Goal: Information Seeking & Learning: Check status

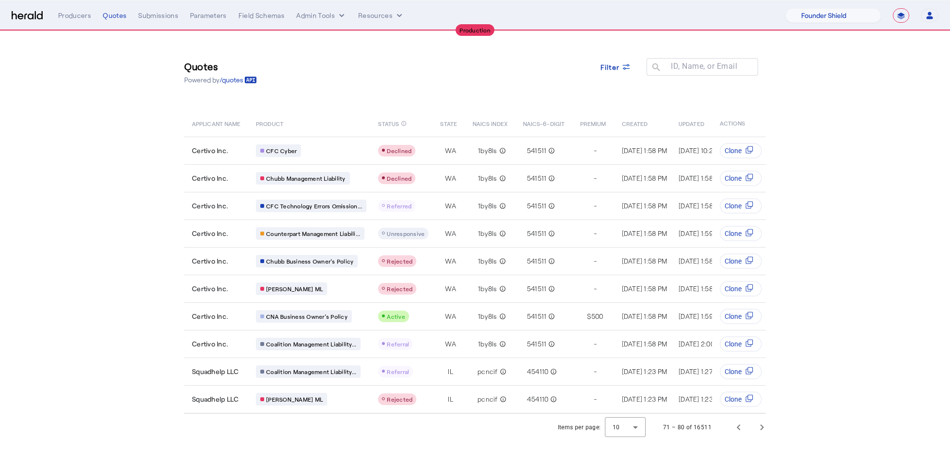
select select "pfm_lx2v_founder_shield"
select select "**********"
click at [760, 434] on span "Next page" at bounding box center [761, 427] width 23 height 23
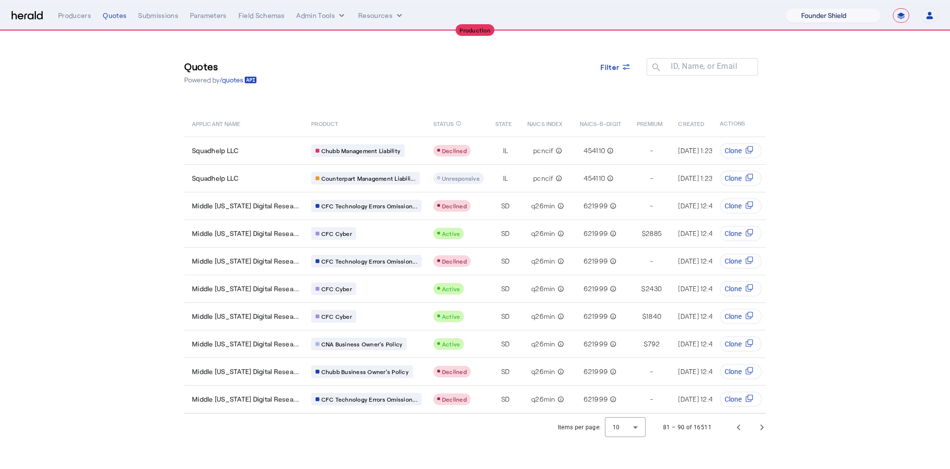
click at [824, 16] on select "1Fort Affinity Risk [PERSON_NAME] [PERSON_NAME] CRC Campus Coverage Citadel Fif…" at bounding box center [833, 15] width 96 height 15
click at [785, 8] on select "1Fort Affinity Risk [PERSON_NAME] [PERSON_NAME] CRC Campus Coverage Citadel Fif…" at bounding box center [833, 15] width 96 height 15
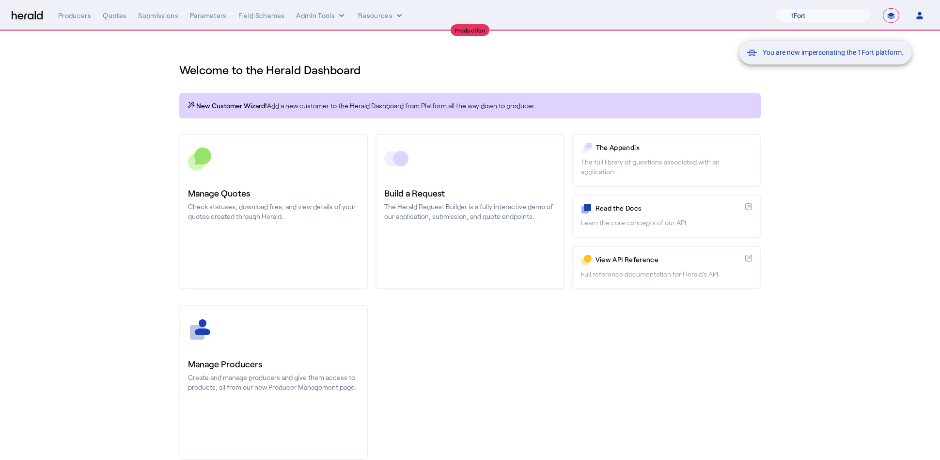
click at [127, 79] on div "You are now impersonating the 1Fort platform." at bounding box center [470, 230] width 940 height 460
click at [118, 6] on nav "**********" at bounding box center [470, 15] width 940 height 30
click at [118, 13] on div "Quotes" at bounding box center [115, 16] width 24 height 10
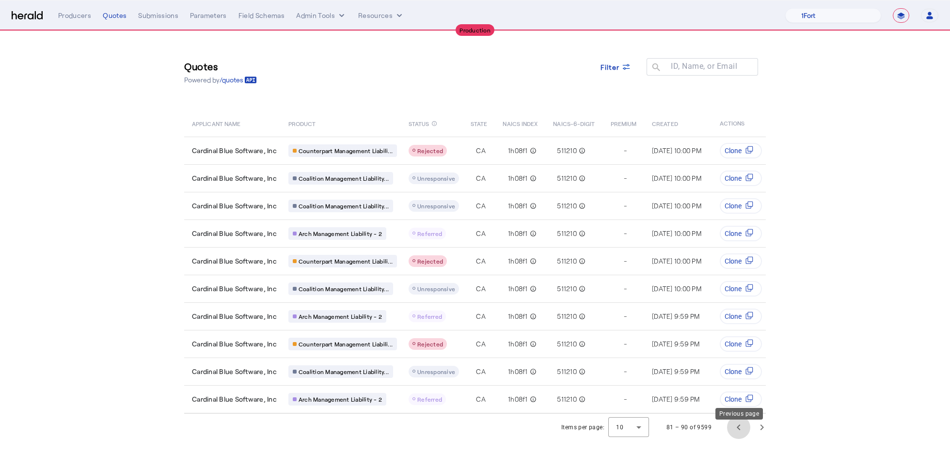
click at [733, 437] on span "Previous page" at bounding box center [738, 427] width 23 height 23
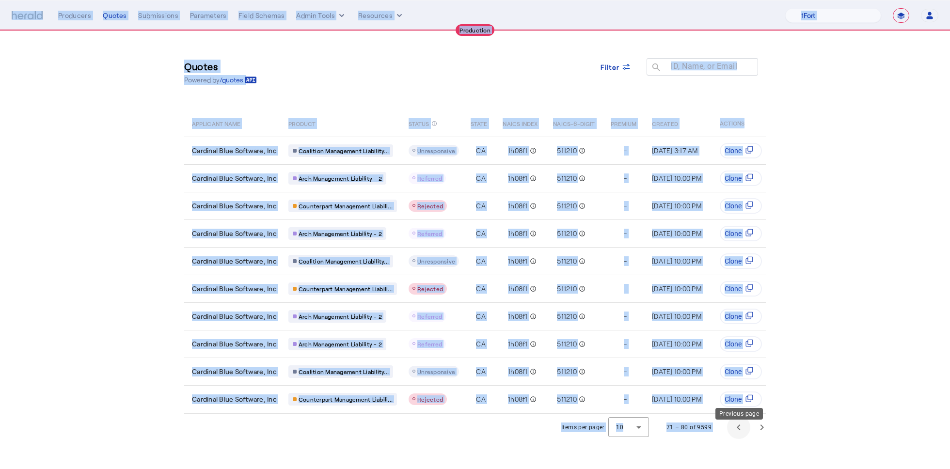
click at [733, 437] on span "Previous page" at bounding box center [738, 427] width 23 height 23
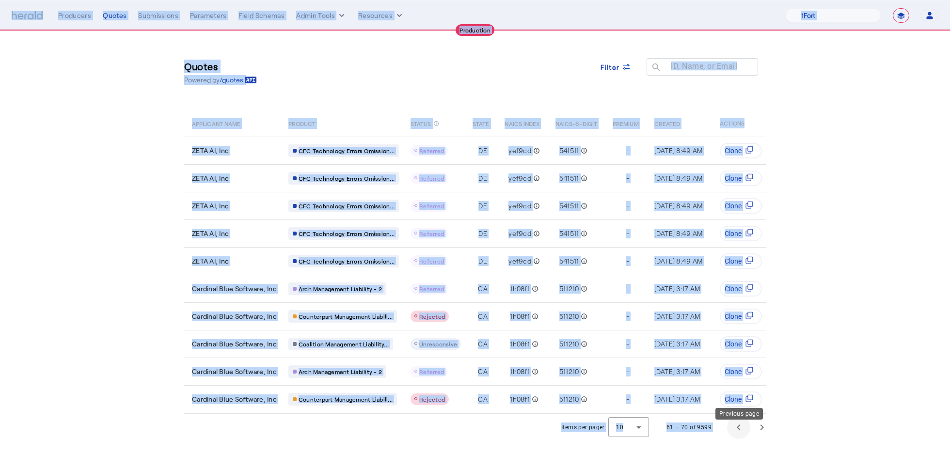
click at [733, 437] on span "Previous page" at bounding box center [738, 427] width 23 height 23
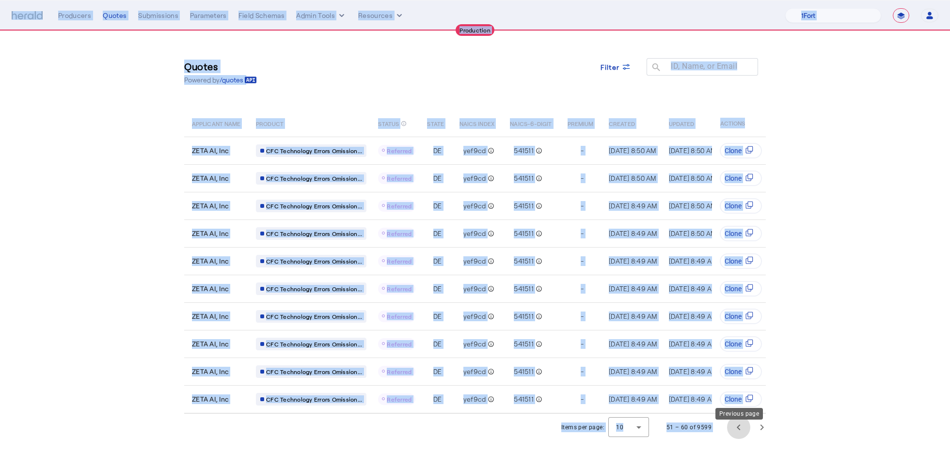
click at [733, 437] on span "Previous page" at bounding box center [738, 427] width 23 height 23
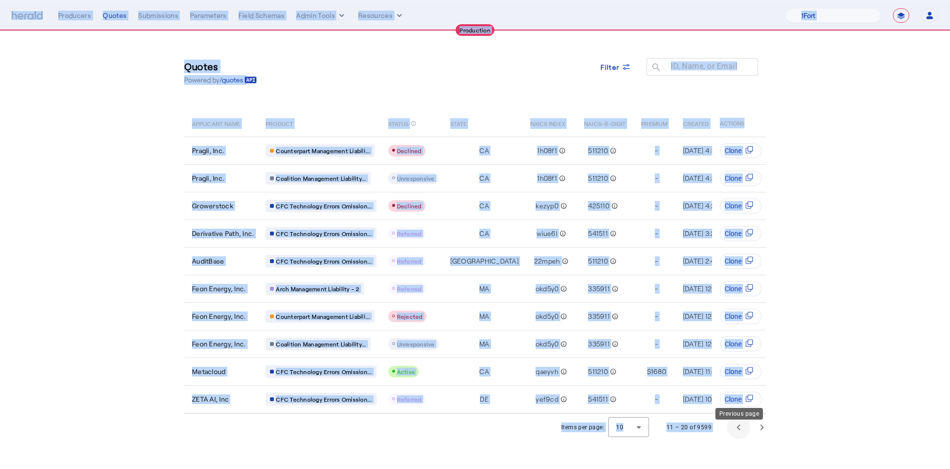
click at [733, 436] on span "Previous page" at bounding box center [738, 427] width 23 height 23
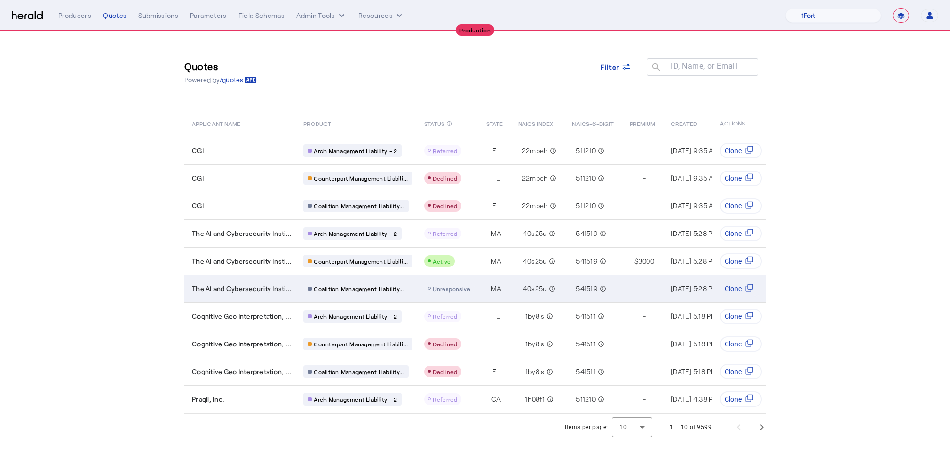
click at [519, 294] on div "40s25u info_outline" at bounding box center [539, 289] width 41 height 14
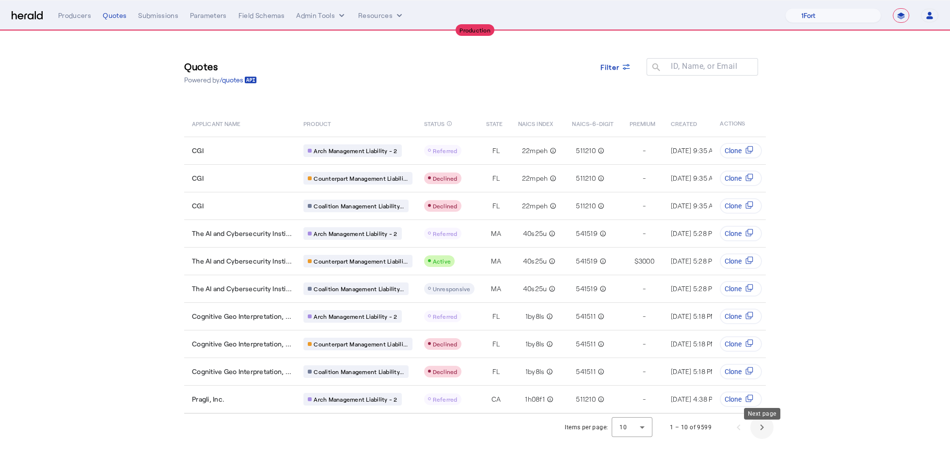
click at [766, 438] on span "Next page" at bounding box center [761, 427] width 23 height 23
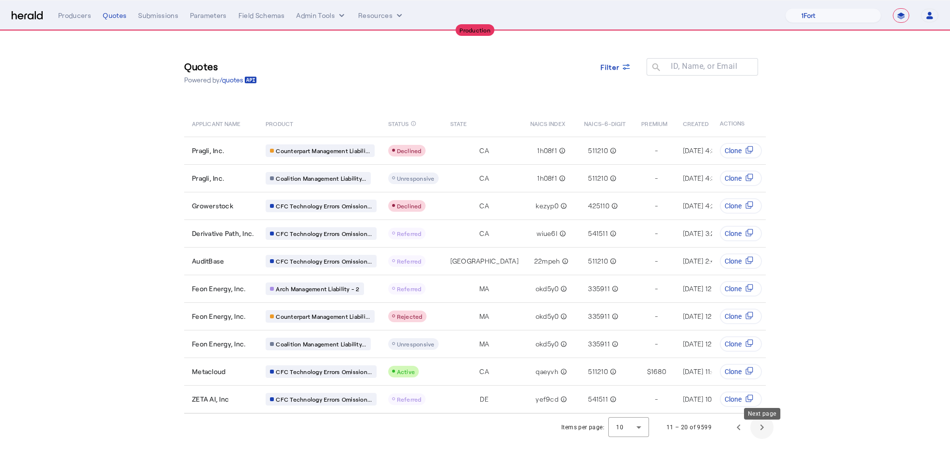
click at [765, 439] on span "Next page" at bounding box center [761, 427] width 23 height 23
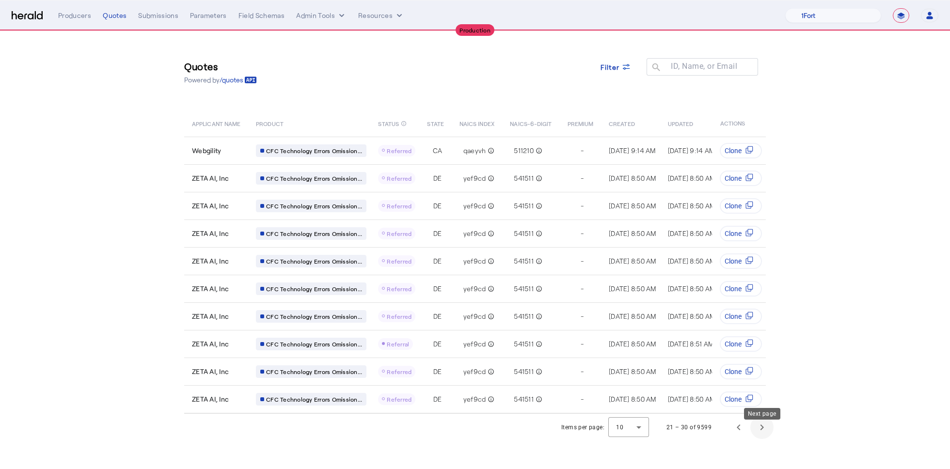
click at [765, 439] on span "Next page" at bounding box center [761, 427] width 23 height 23
click at [846, 17] on select "1Fort Affinity Risk [PERSON_NAME] [PERSON_NAME] CRC Campus Coverage Citadel Fif…" at bounding box center [833, 15] width 96 height 15
click at [785, 8] on select "1Fort Affinity Risk [PERSON_NAME] [PERSON_NAME] CRC Campus Coverage Citadel Fif…" at bounding box center [833, 15] width 96 height 15
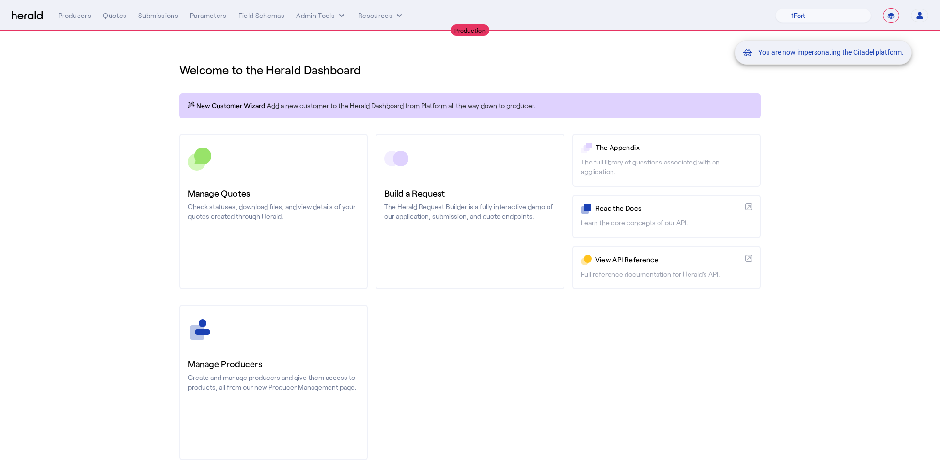
click at [90, 48] on div "You are now impersonating the Citadel platform." at bounding box center [470, 230] width 940 height 460
click at [114, 16] on div "You are now impersonating the Citadel platform." at bounding box center [470, 230] width 940 height 460
click at [112, 17] on div "Quotes" at bounding box center [115, 16] width 24 height 10
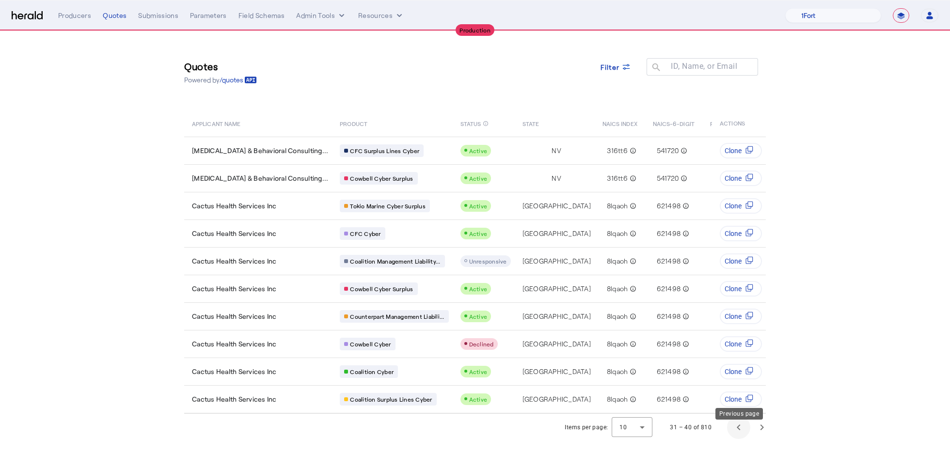
click at [738, 439] on span "Previous page" at bounding box center [738, 427] width 23 height 23
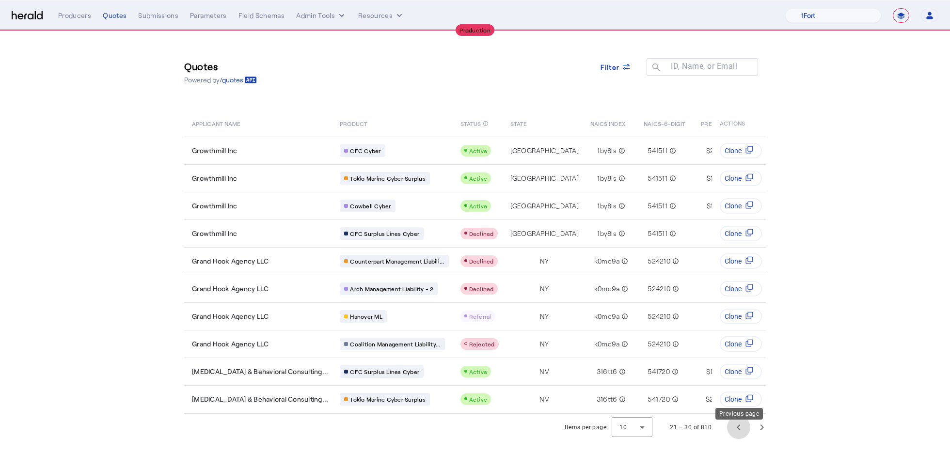
click at [739, 439] on span "Previous page" at bounding box center [738, 427] width 23 height 23
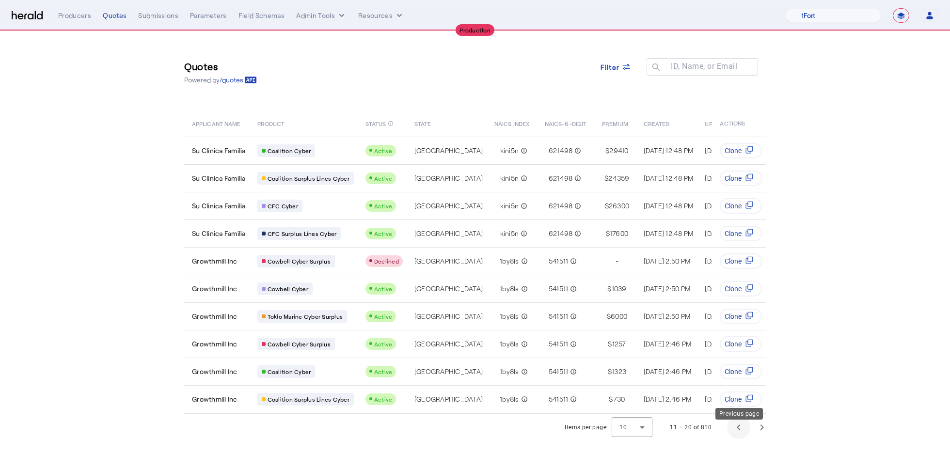
click at [739, 439] on span "Previous page" at bounding box center [738, 427] width 23 height 23
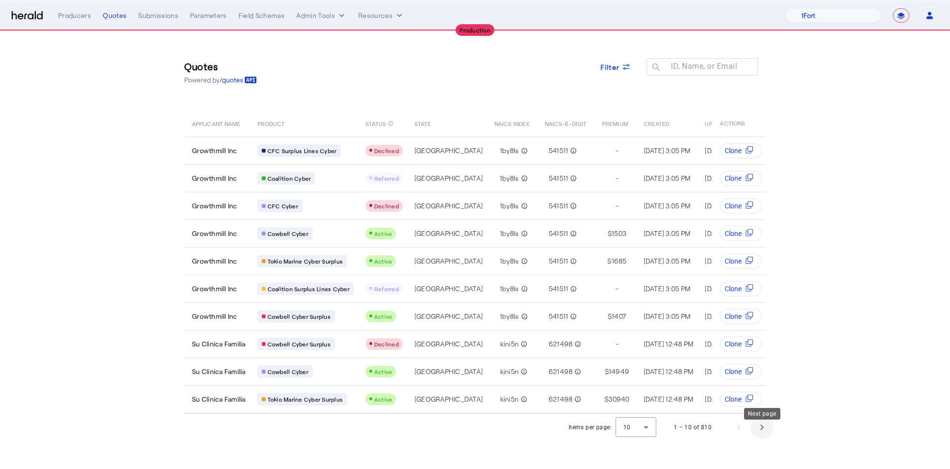
click at [763, 431] on span "Next page" at bounding box center [761, 427] width 23 height 23
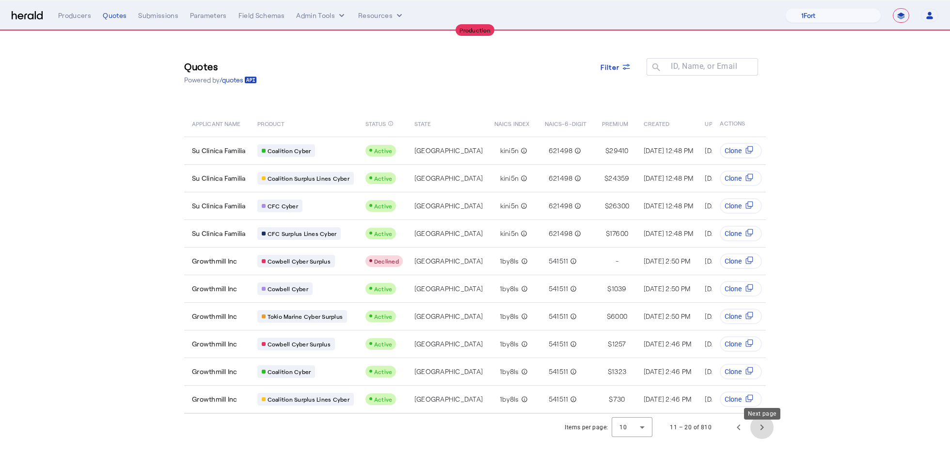
click at [763, 431] on span "Next page" at bounding box center [761, 427] width 23 height 23
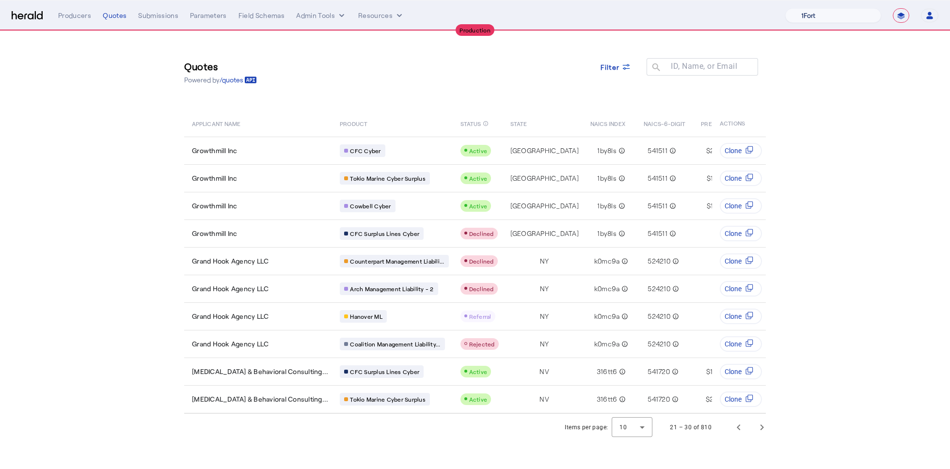
click at [818, 8] on select "1Fort Affinity Risk [PERSON_NAME] [PERSON_NAME] CRC Campus Coverage Citadel Fif…" at bounding box center [833, 15] width 96 height 15
select select "pfm_z9k1_growthmill"
click at [785, 8] on select "1Fort Affinity Risk [PERSON_NAME] [PERSON_NAME] CRC Campus Coverage Citadel Fif…" at bounding box center [833, 15] width 96 height 15
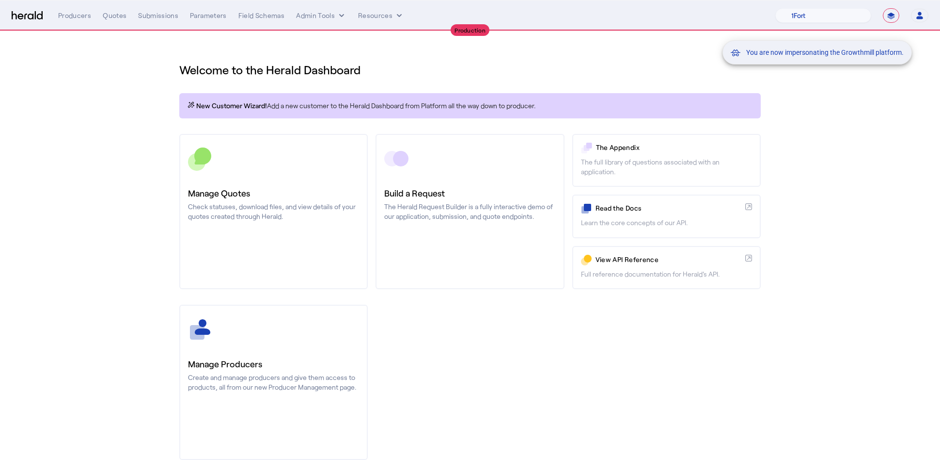
click at [155, 105] on div "You are now impersonating the Growthmill platform." at bounding box center [470, 230] width 940 height 460
click at [110, 15] on div "You are now impersonating the Growthmill platform." at bounding box center [470, 230] width 940 height 460
click at [110, 16] on div "Quotes" at bounding box center [115, 16] width 24 height 10
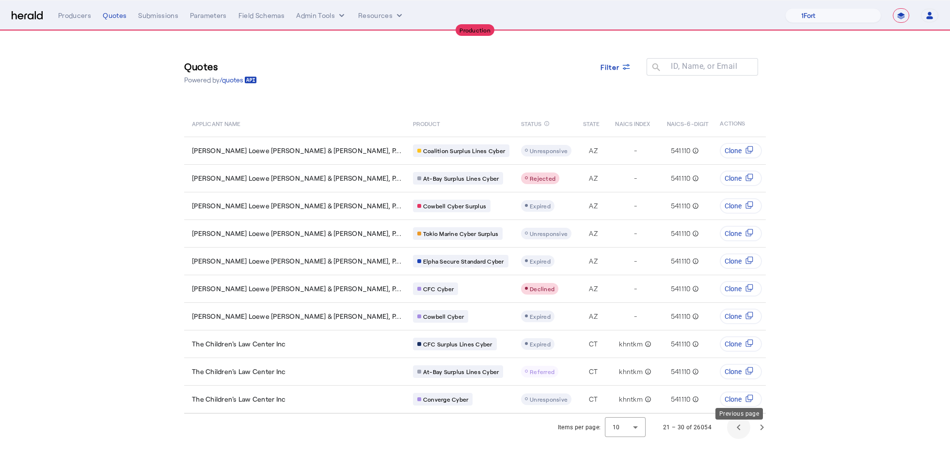
click at [742, 433] on span "Previous page" at bounding box center [738, 427] width 23 height 23
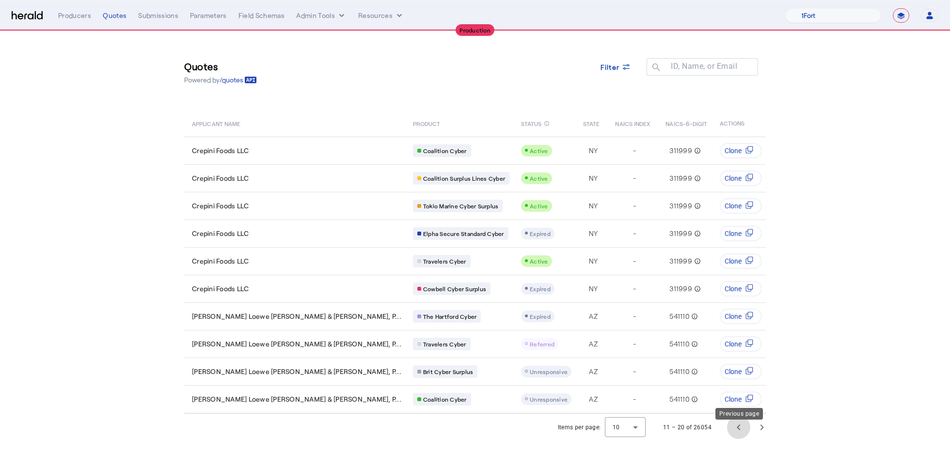
click at [740, 437] on span "Previous page" at bounding box center [738, 427] width 23 height 23
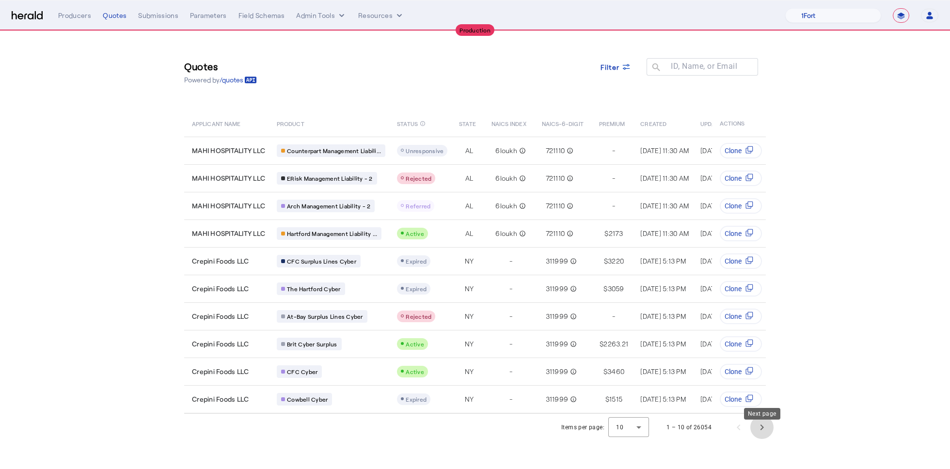
click at [759, 439] on span "Next page" at bounding box center [761, 427] width 23 height 23
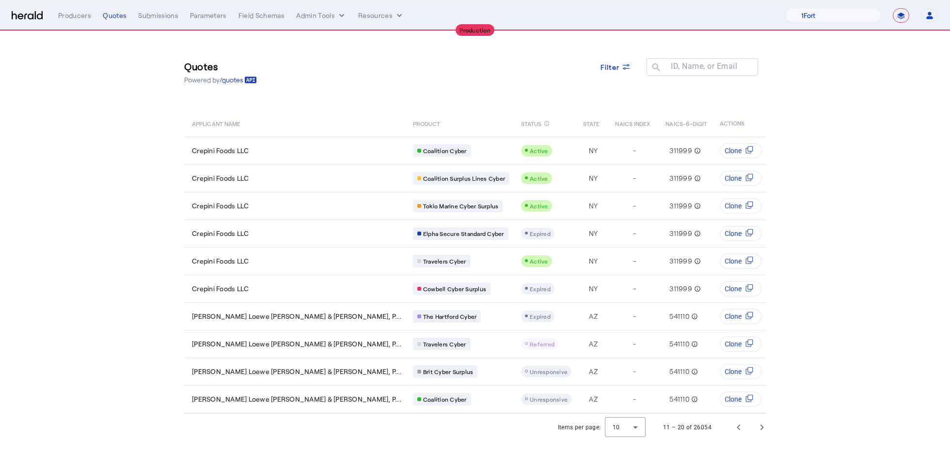
click at [724, 439] on div "11 – 20 of 26054" at bounding box center [712, 427] width 122 height 23
click at [739, 438] on span "Previous page" at bounding box center [738, 427] width 23 height 23
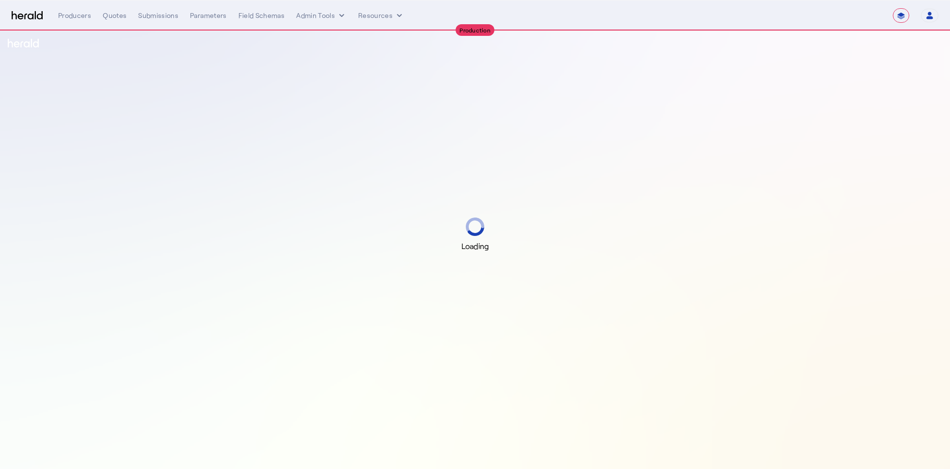
select select "**********"
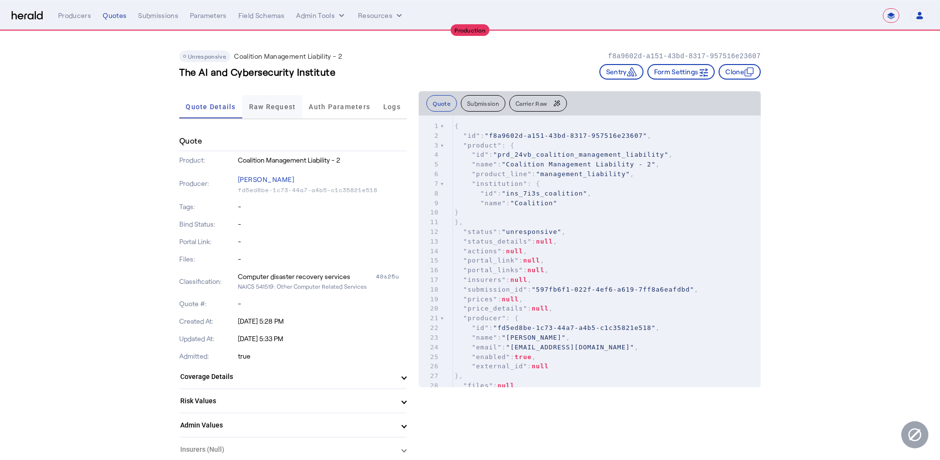
click at [278, 110] on span "Raw Request" at bounding box center [272, 106] width 47 height 23
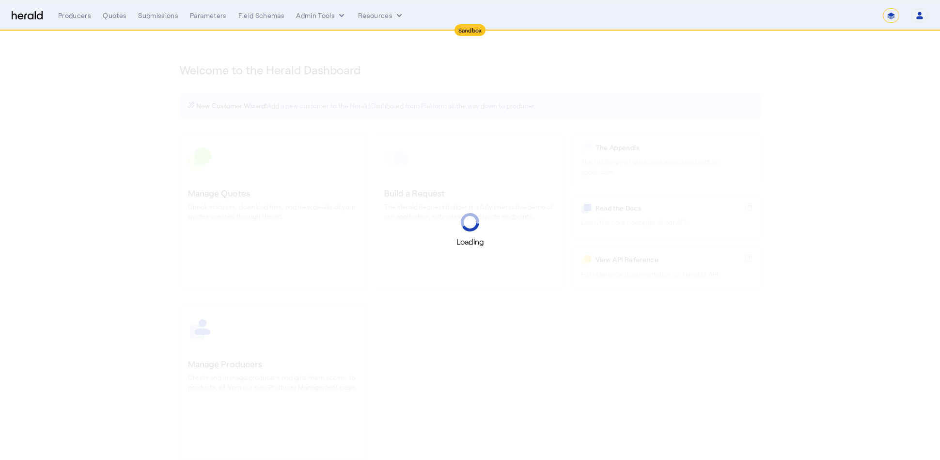
select select "*******"
select select "pfm_2v8p_herald_api"
click at [883, 89] on div "Loading" at bounding box center [470, 230] width 940 height 460
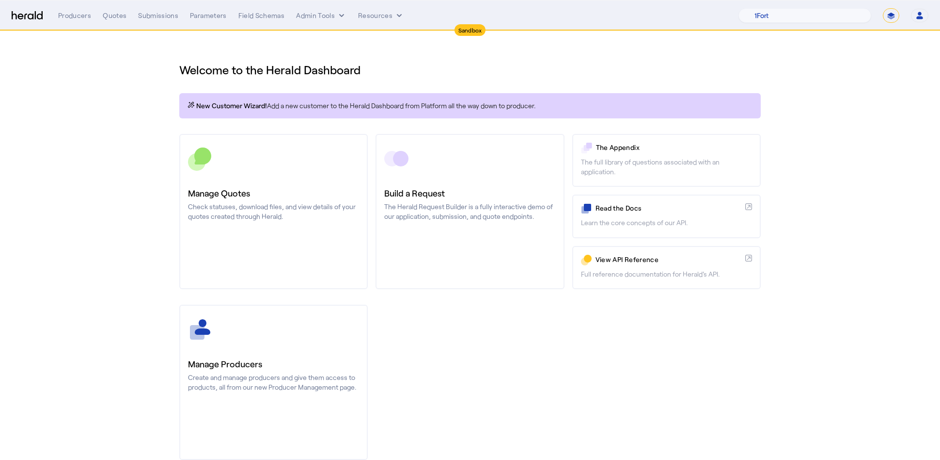
click at [899, 4] on nav "Sandbox Menu Producers Quotes Submissions Parameters Field Schemas Admin Tools …" at bounding box center [470, 15] width 940 height 30
click at [896, 14] on select "**********" at bounding box center [891, 15] width 16 height 15
click at [884, 8] on select "**********" at bounding box center [891, 15] width 16 height 15
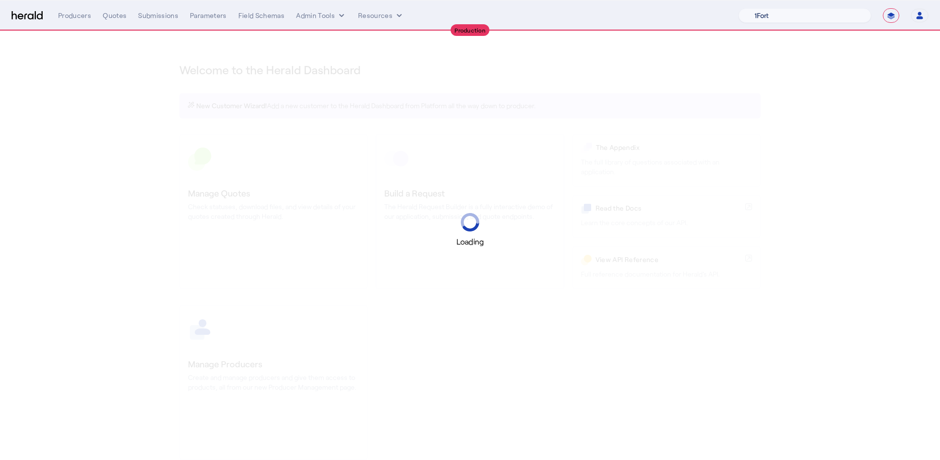
click at [803, 19] on select "1Fort Acrisure Acturis Affinity Advisors Affinity Risk Agentero AmWins Anzen Ao…" at bounding box center [805, 15] width 133 height 15
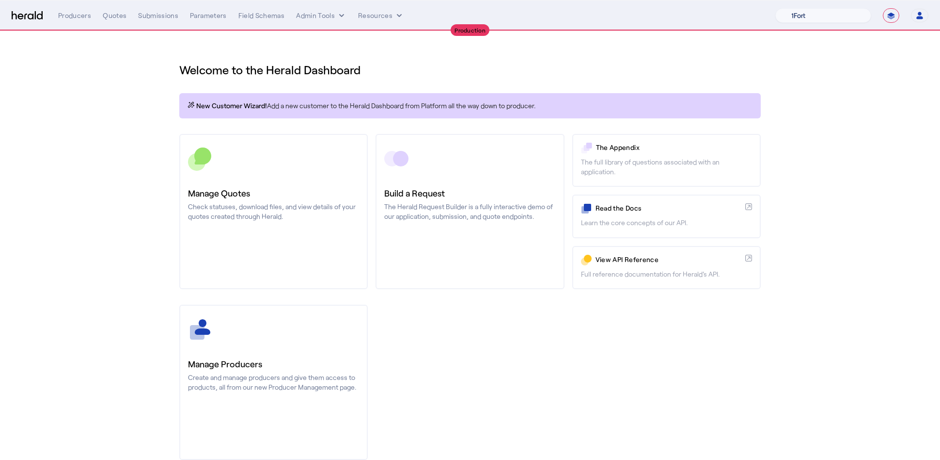
click at [844, 9] on select "1Fort Affinity Risk [PERSON_NAME] [PERSON_NAME] CRC Campus Coverage Citadel Fif…" at bounding box center [824, 15] width 96 height 15
click at [891, 13] on select "**********" at bounding box center [891, 15] width 16 height 15
select select "*******"
click at [884, 8] on select "**********" at bounding box center [891, 15] width 16 height 15
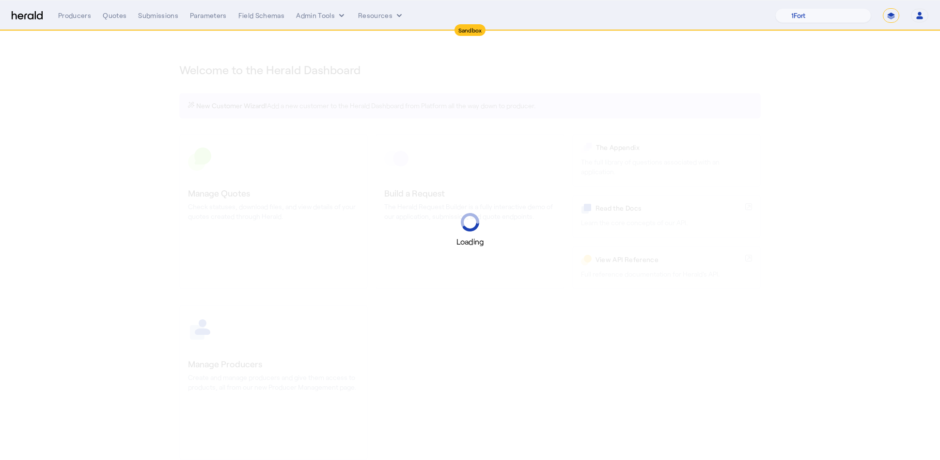
click at [837, 50] on div "Loading" at bounding box center [470, 230] width 940 height 460
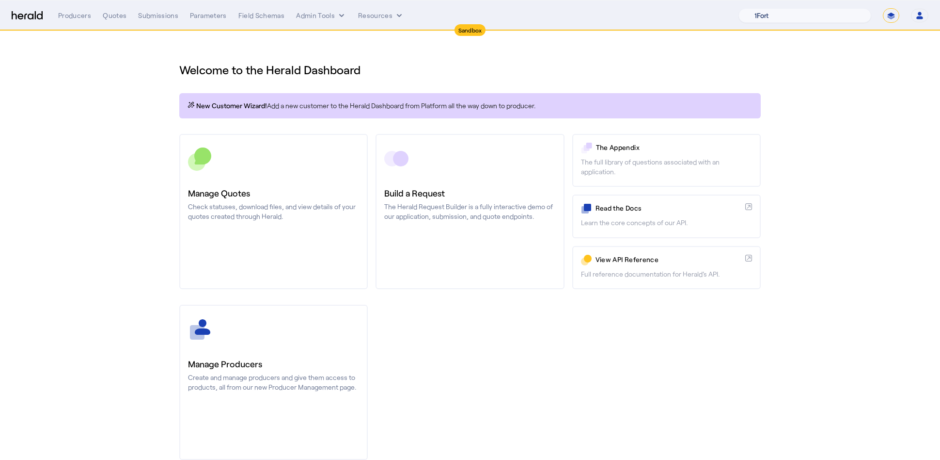
click at [803, 11] on select "1Fort Acrisure Acturis Affinity Advisors Affinity Risk Agentero AmWins Anzen Ao…" at bounding box center [805, 15] width 133 height 15
select select "pfm_lx2v_founder_shield"
click at [763, 8] on select "1Fort Acrisure Acturis Affinity Advisors Affinity Risk Agentero AmWins Anzen Ao…" at bounding box center [805, 15] width 133 height 15
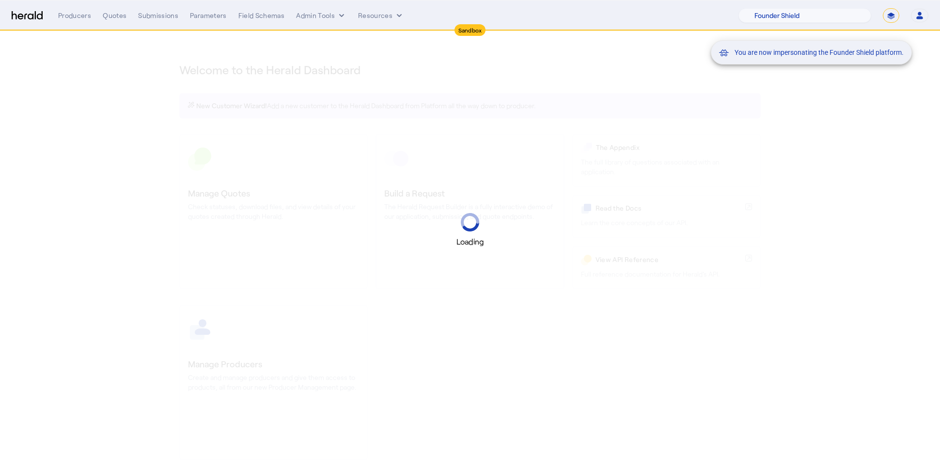
click at [142, 128] on div "You are now impersonating the Founder Shield platform." at bounding box center [470, 230] width 940 height 460
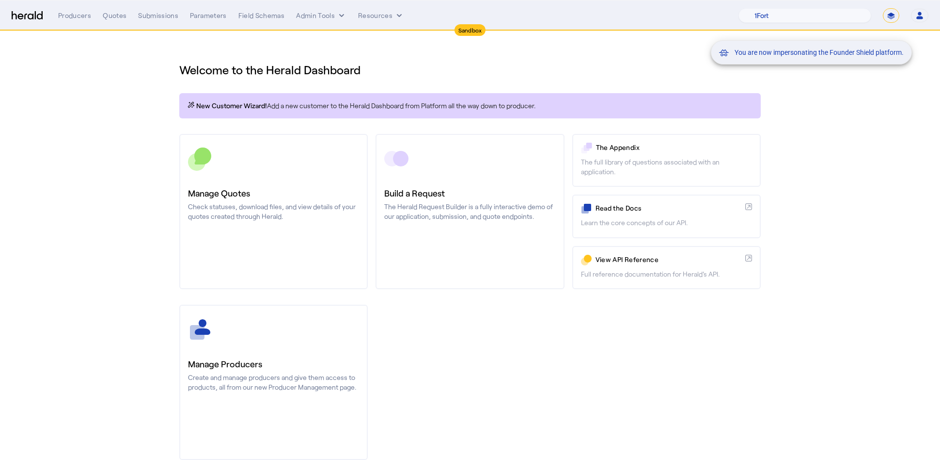
click at [106, 21] on div "You are now impersonating the Founder Shield platform." at bounding box center [470, 230] width 940 height 460
click at [110, 17] on div "You are now impersonating the Founder Shield platform." at bounding box center [470, 230] width 940 height 460
click at [106, 21] on div "Producers Quotes Submissions Parameters Field Schemas Admin Tools Resources 1Fo…" at bounding box center [493, 15] width 871 height 15
click at [113, 11] on div "Quotes" at bounding box center [115, 16] width 24 height 10
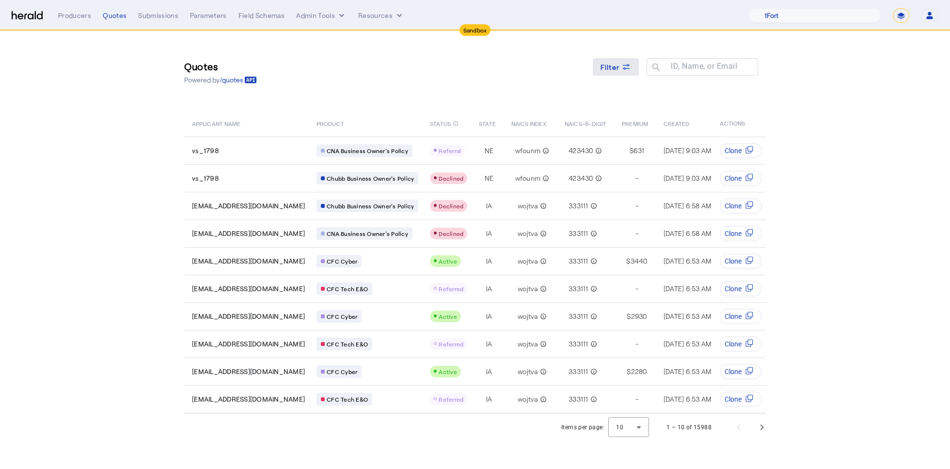
click at [617, 72] on span at bounding box center [616, 66] width 47 height 23
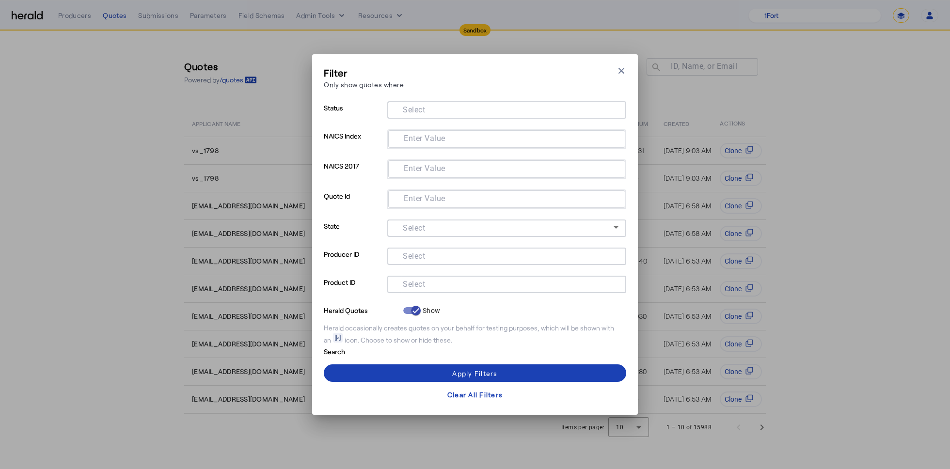
click at [456, 286] on input "Select" at bounding box center [505, 284] width 220 height 12
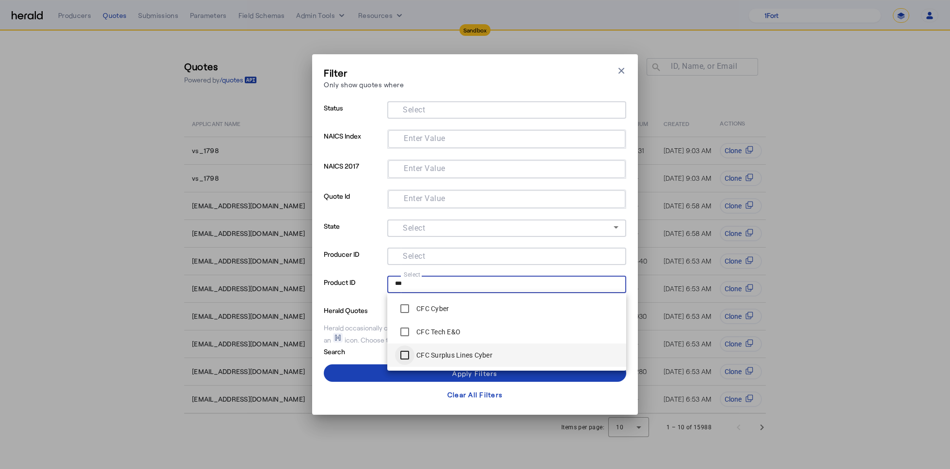
type input "***"
click at [369, 365] on span at bounding box center [475, 373] width 302 height 23
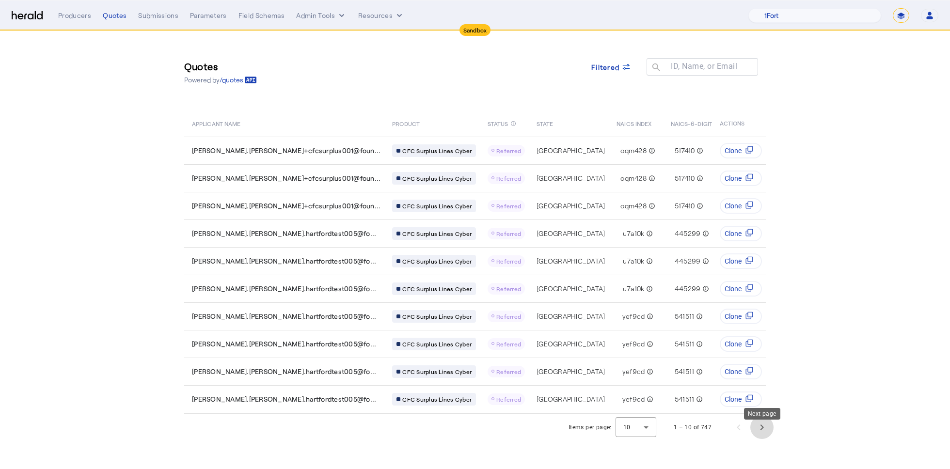
click at [763, 434] on span "Next page" at bounding box center [761, 427] width 23 height 23
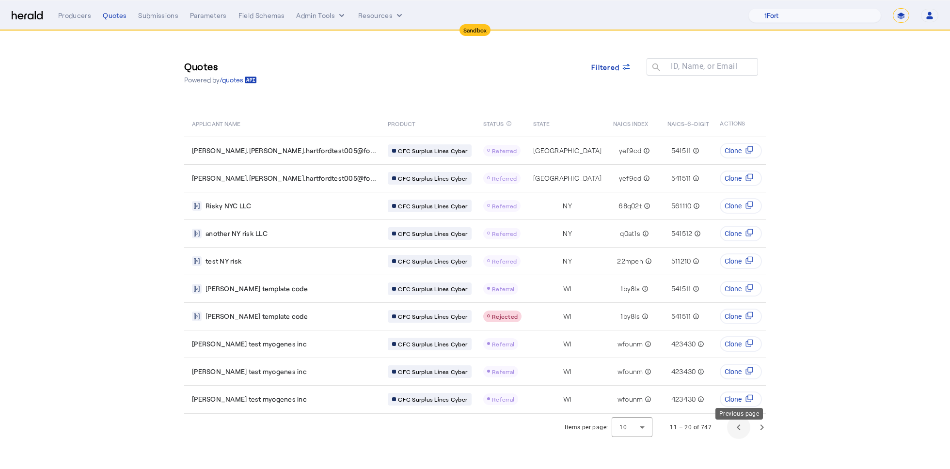
click at [741, 439] on span "Previous page" at bounding box center [738, 427] width 23 height 23
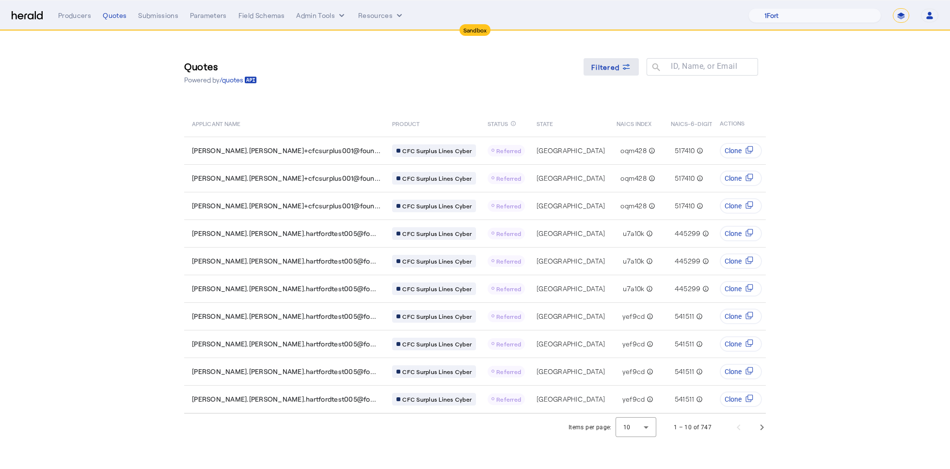
click at [615, 67] on span "Filtered" at bounding box center [605, 67] width 28 height 10
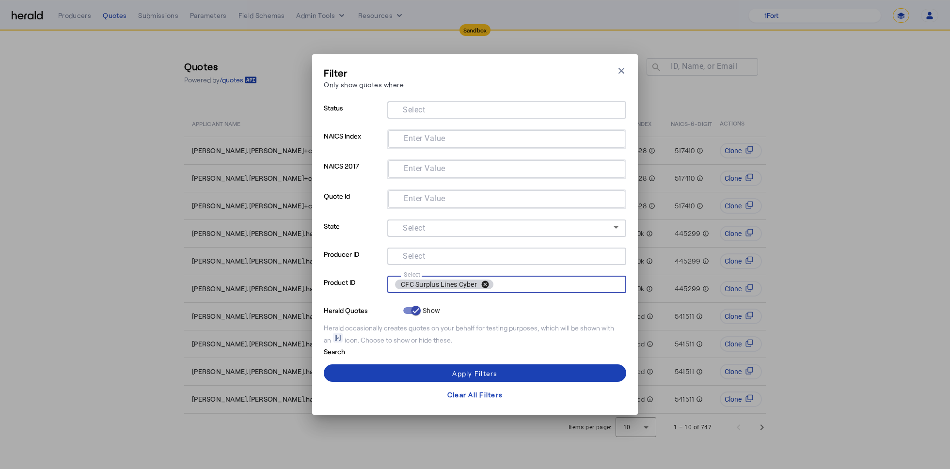
click at [486, 284] on button "cancel" at bounding box center [485, 284] width 16 height 9
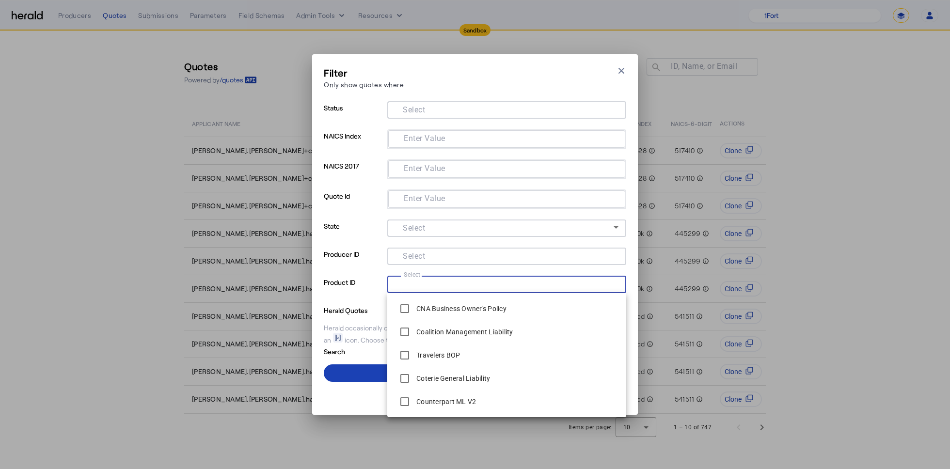
type input "*"
click at [619, 71] on icon "button" at bounding box center [622, 71] width 10 height 10
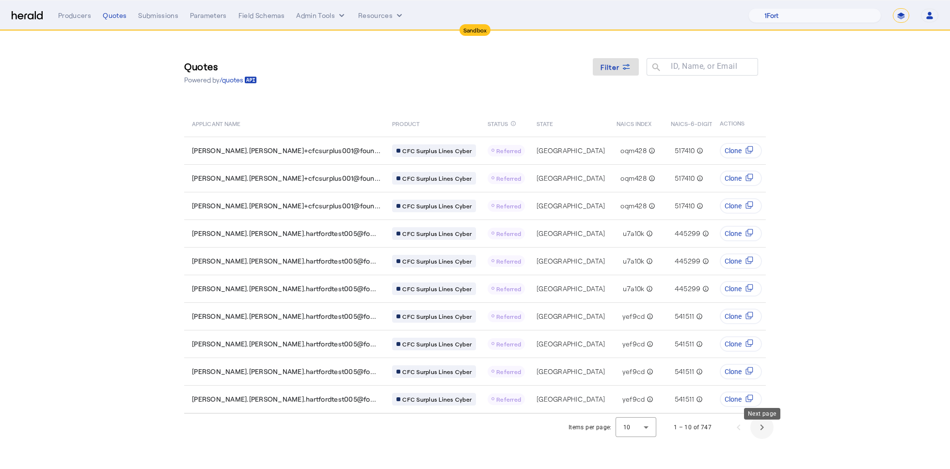
click at [762, 439] on span "Next page" at bounding box center [761, 427] width 23 height 23
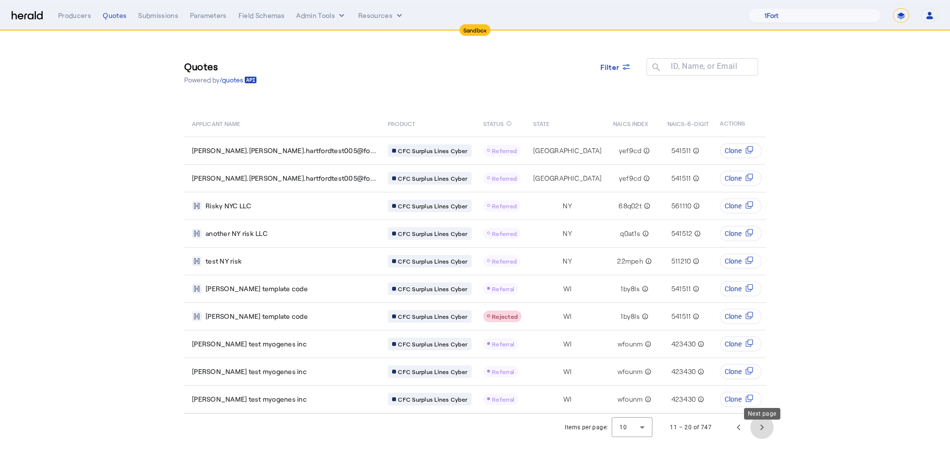
click at [762, 439] on span "Next page" at bounding box center [761, 427] width 23 height 23
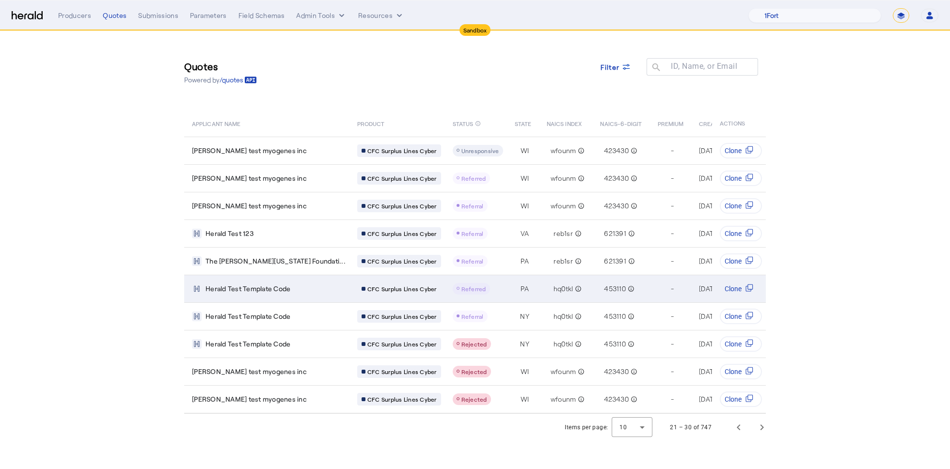
click at [259, 279] on td "Herald Test Template Code" at bounding box center [266, 289] width 165 height 28
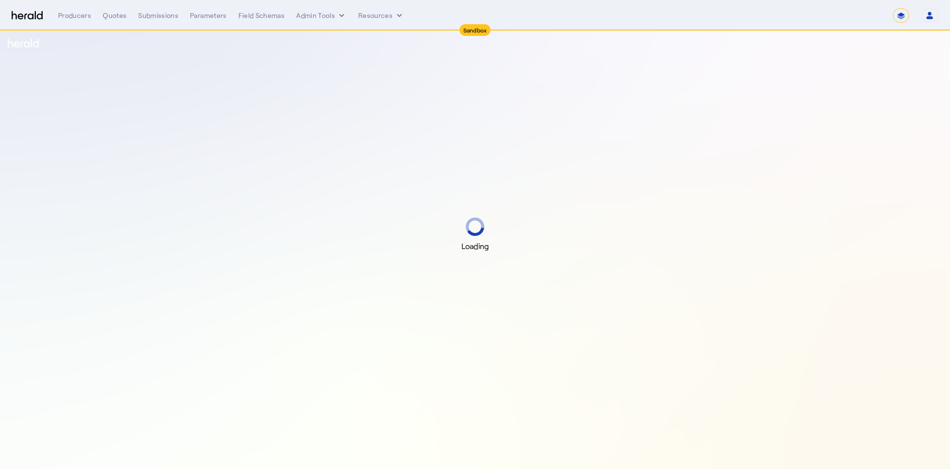
select select "*******"
